Goal: Information Seeking & Learning: Check status

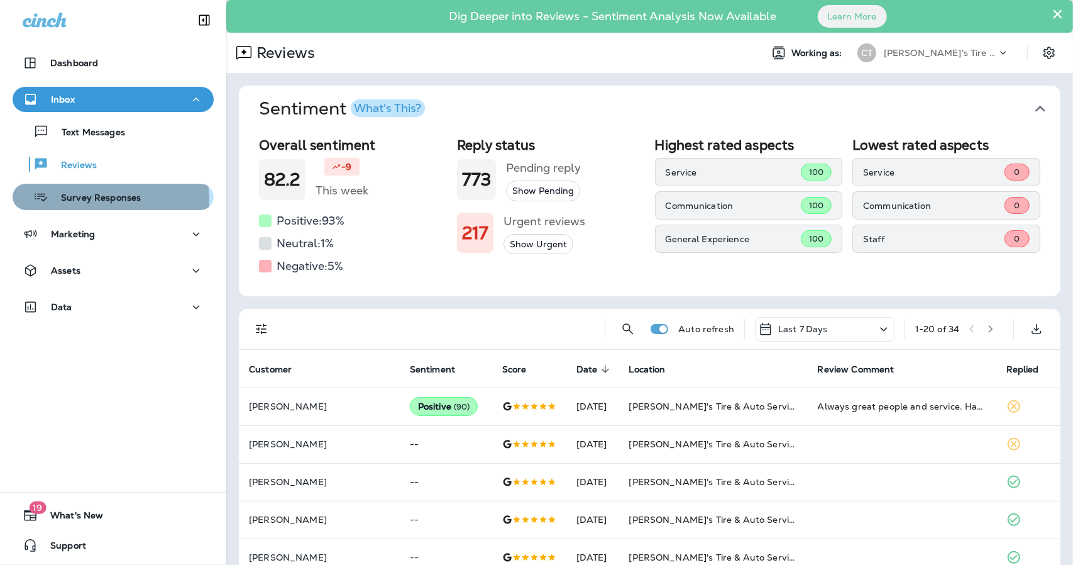
click at [94, 201] on p "Survey Responses" at bounding box center [94, 198] width 92 height 12
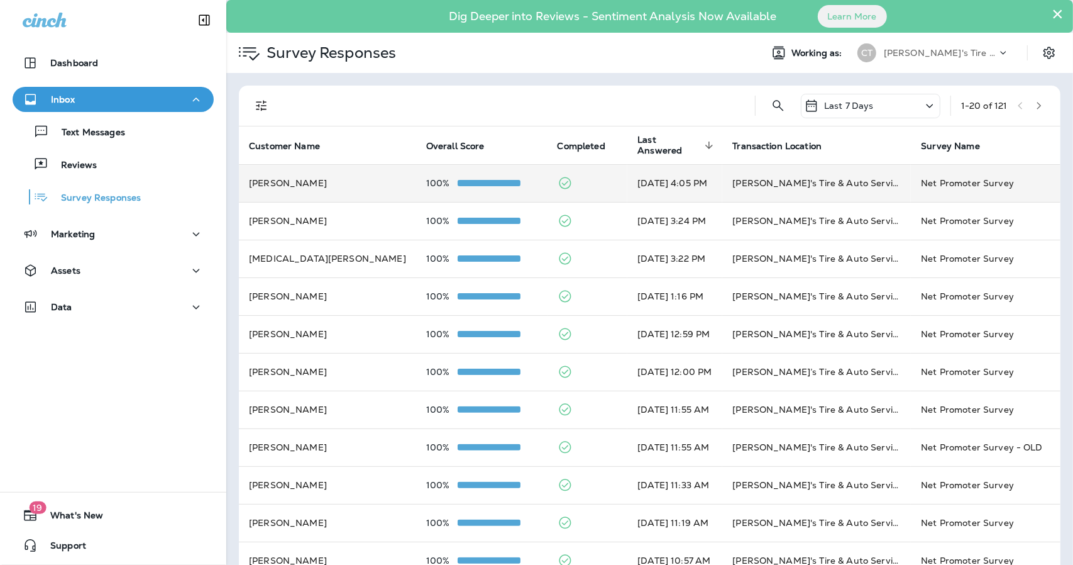
click at [575, 175] on td at bounding box center [588, 183] width 80 height 38
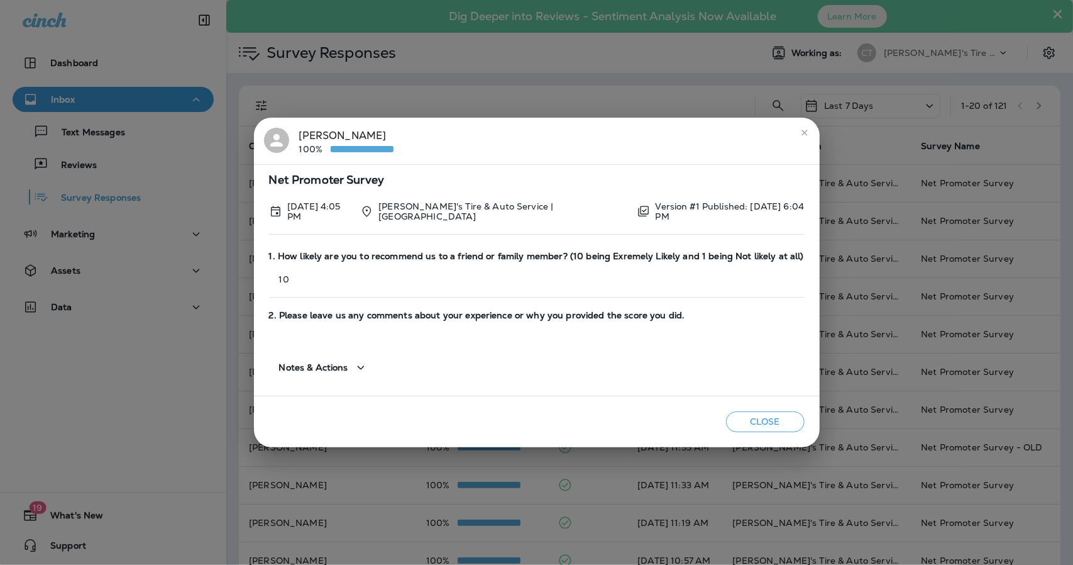
click at [804, 133] on icon "close" at bounding box center [805, 133] width 6 height 6
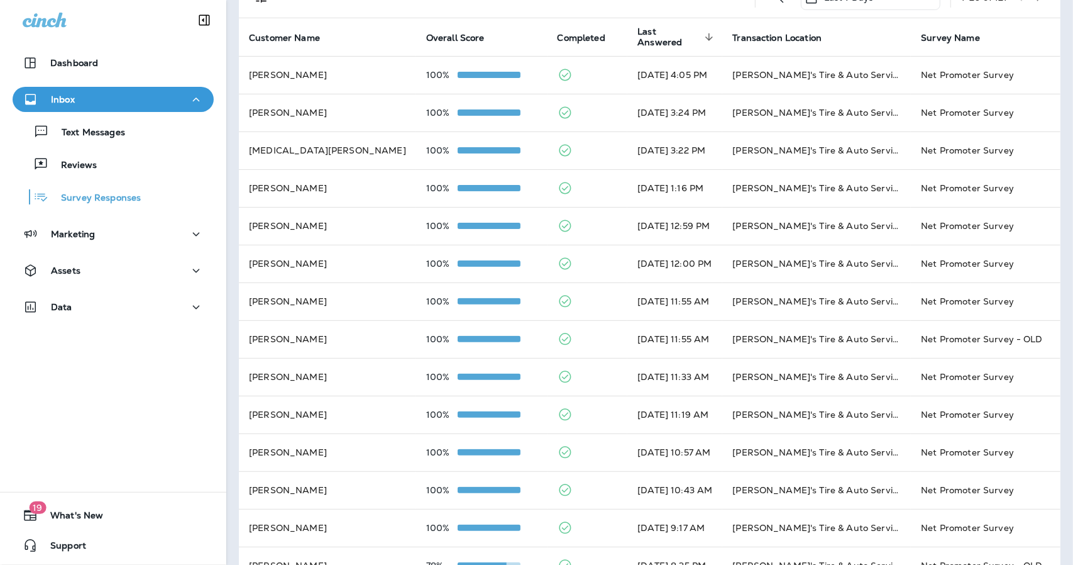
scroll to position [38, 0]
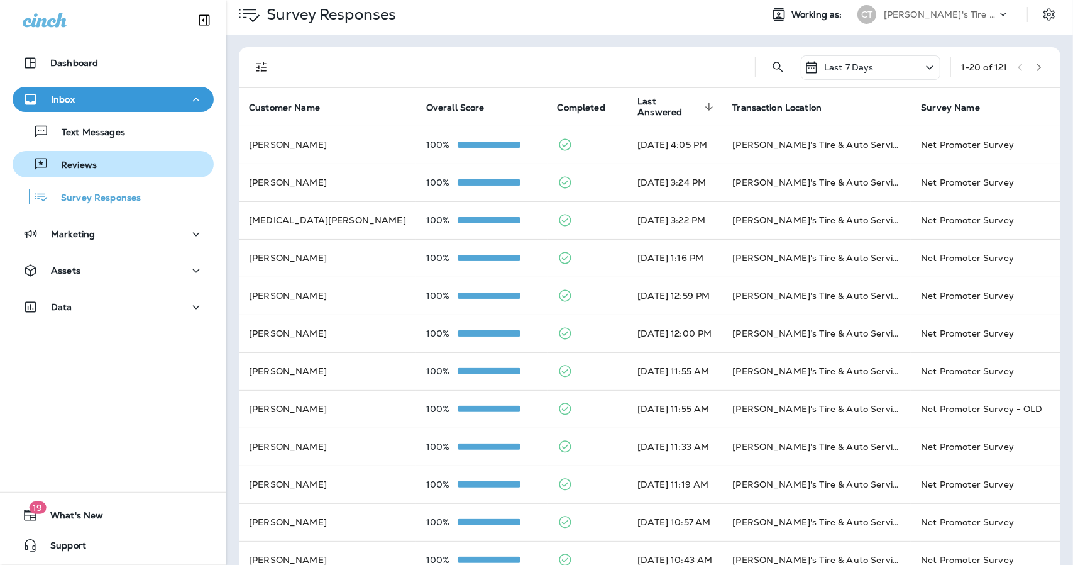
click at [116, 169] on div "Reviews" at bounding box center [113, 164] width 191 height 19
